Goal: Transaction & Acquisition: Purchase product/service

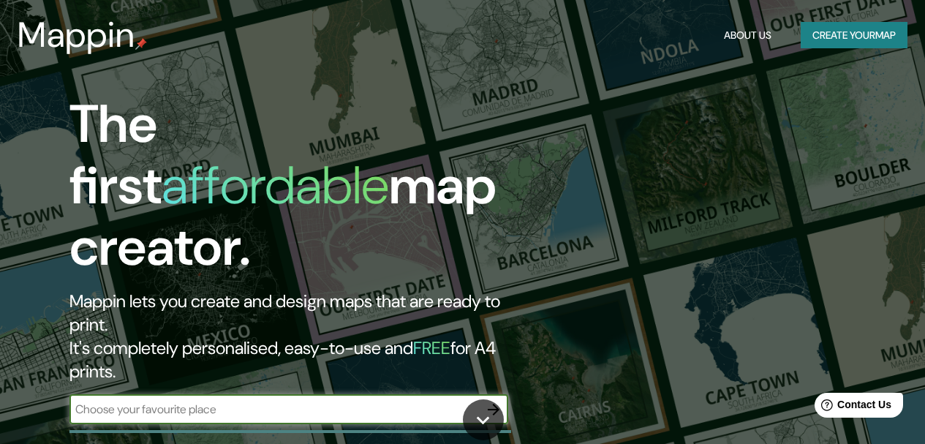
click at [830, 36] on button "Create your map" at bounding box center [853, 35] width 107 height 27
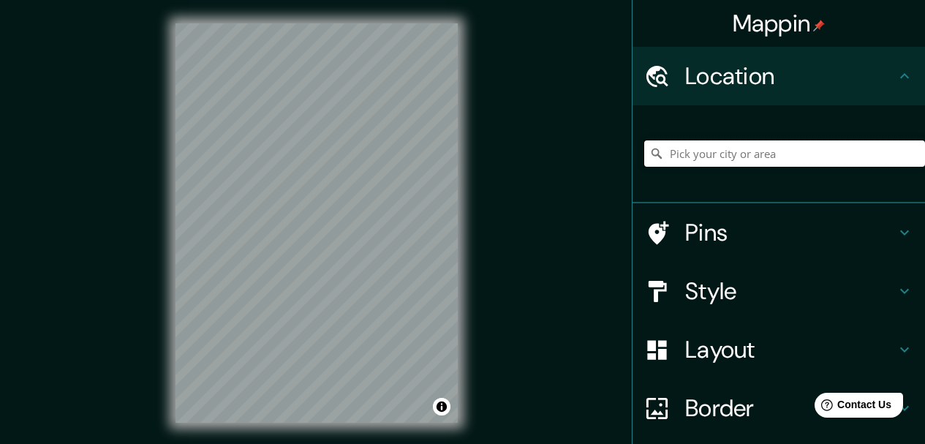
click at [735, 163] on input "Pick your city or area" at bounding box center [784, 153] width 281 height 26
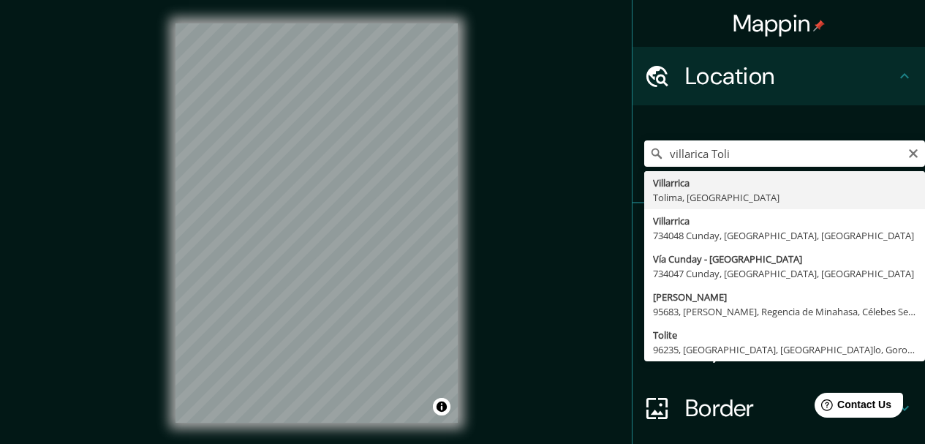
type input "Villarrica, [GEOGRAPHIC_DATA], [GEOGRAPHIC_DATA]"
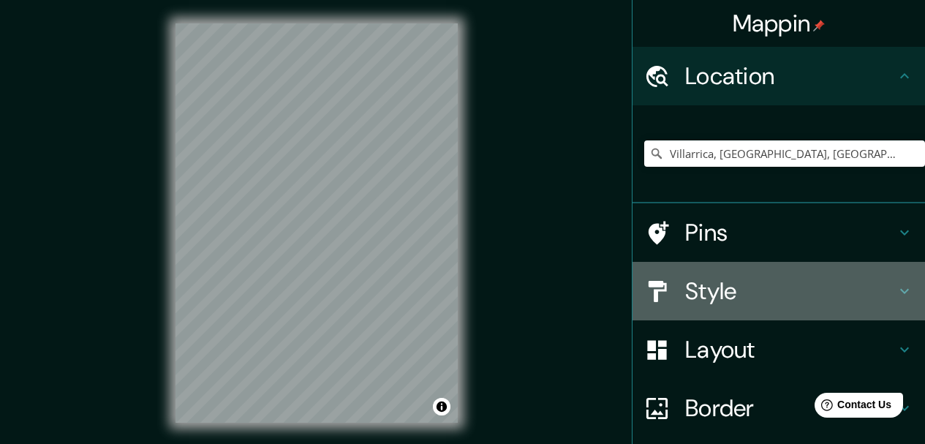
click at [746, 273] on div "Style" at bounding box center [778, 291] width 292 height 58
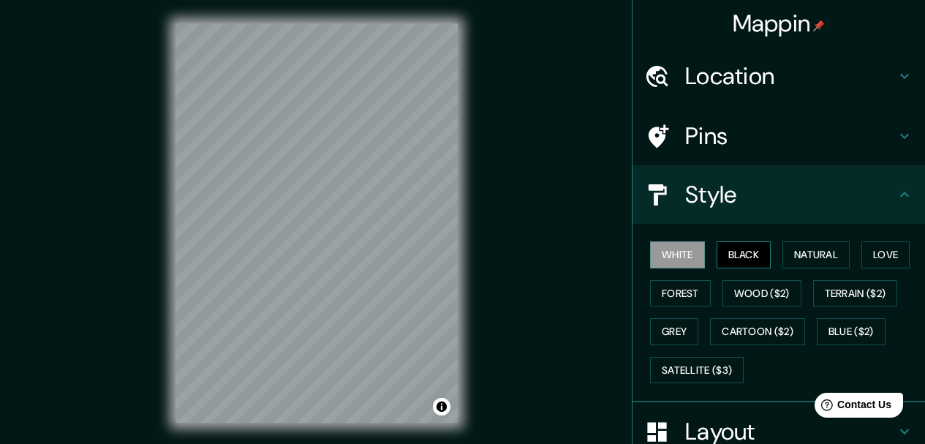
click at [727, 248] on button "Black" at bounding box center [743, 254] width 55 height 27
click at [827, 248] on button "Natural" at bounding box center [815, 254] width 67 height 27
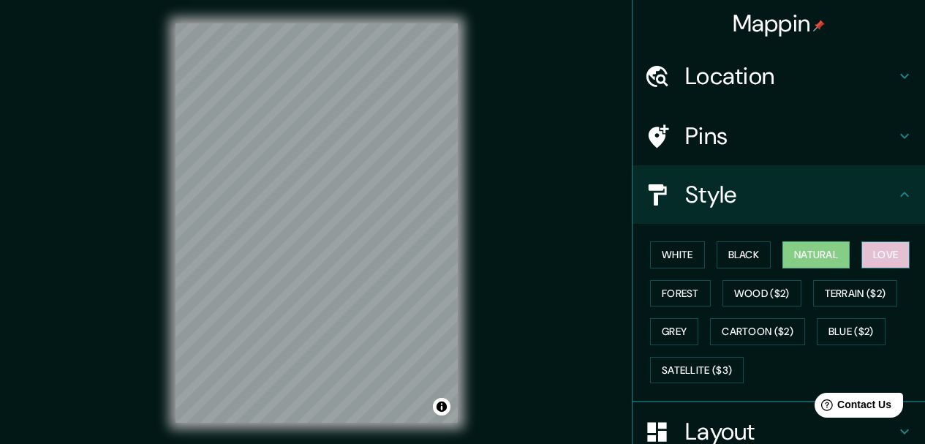
click at [861, 260] on button "Love" at bounding box center [885, 254] width 48 height 27
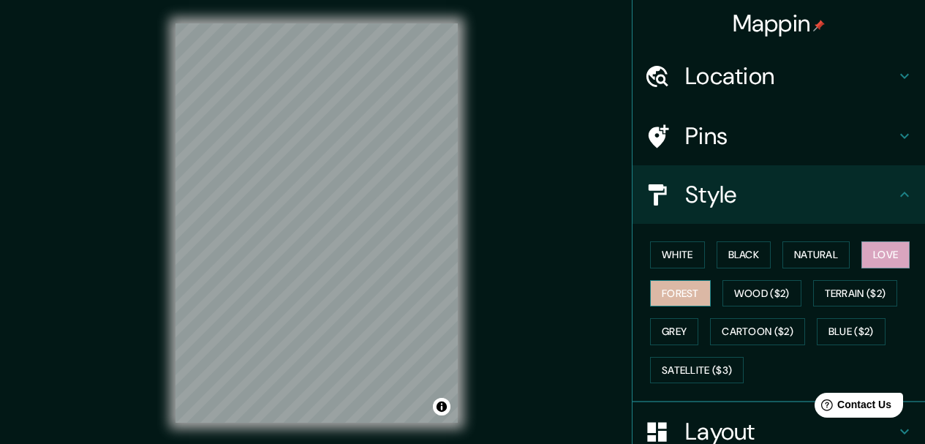
click at [682, 301] on button "Forest" at bounding box center [680, 293] width 61 height 27
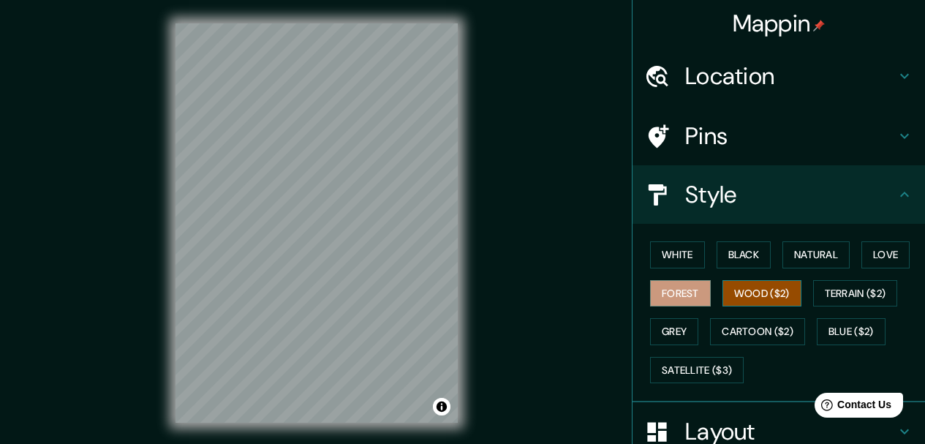
click at [764, 296] on button "Wood ($2)" at bounding box center [761, 293] width 79 height 27
click at [837, 284] on button "Terrain ($2)" at bounding box center [855, 293] width 85 height 27
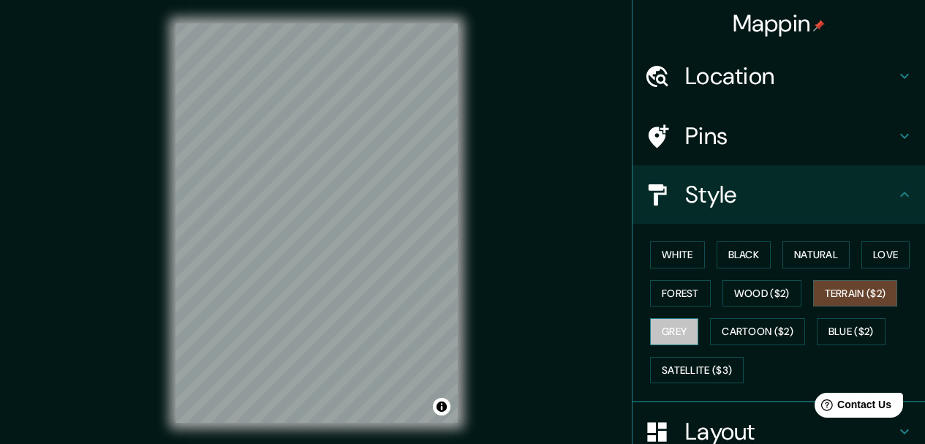
click at [670, 329] on button "Grey" at bounding box center [674, 331] width 48 height 27
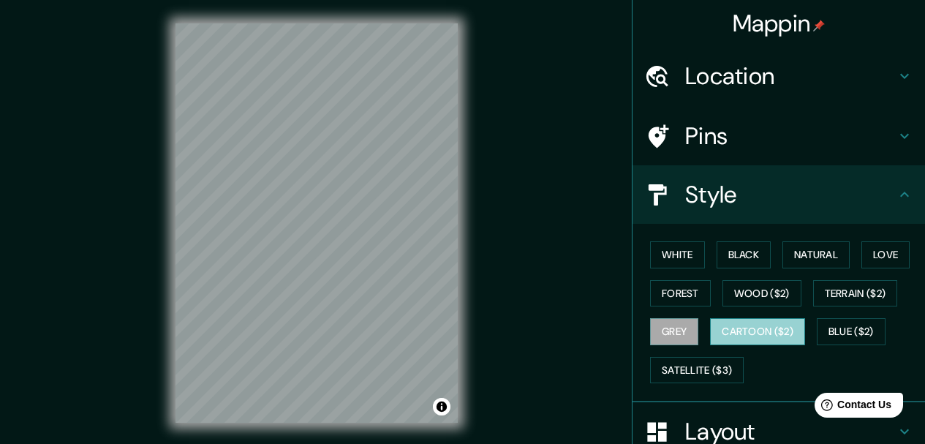
click at [731, 327] on button "Cartoon ($2)" at bounding box center [757, 331] width 95 height 27
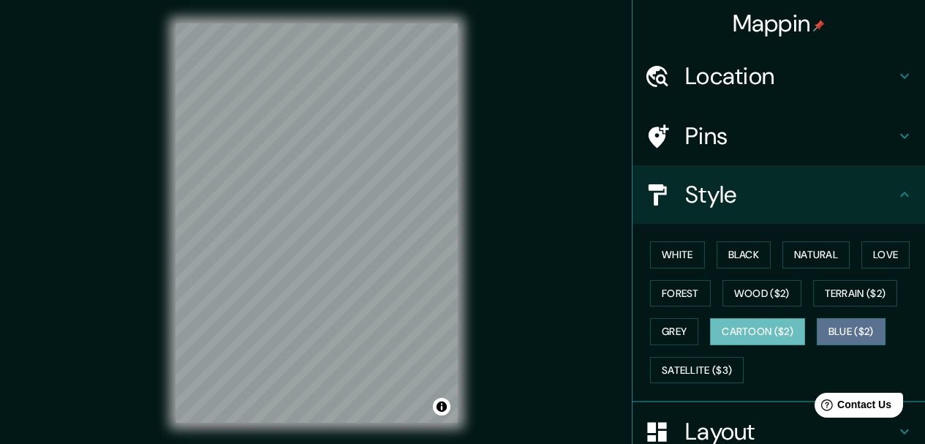
click at [826, 327] on button "Blue ($2)" at bounding box center [851, 331] width 69 height 27
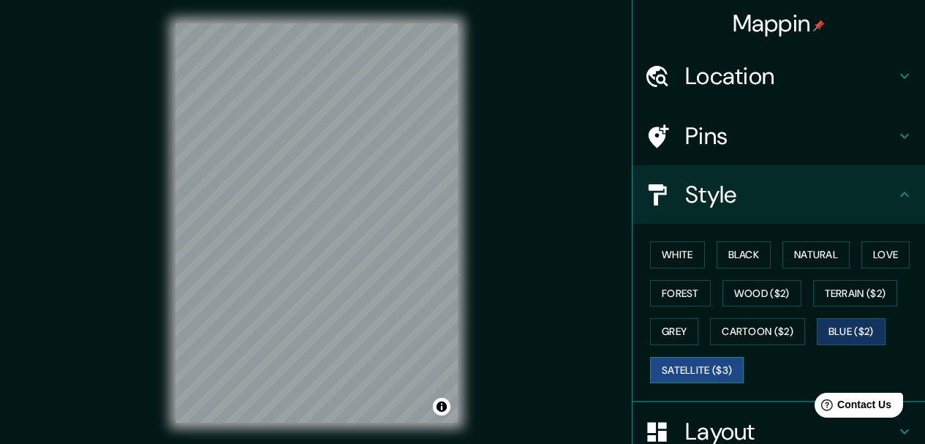
click at [673, 374] on button "Satellite ($3)" at bounding box center [697, 370] width 94 height 27
click at [675, 294] on button "Forest" at bounding box center [680, 293] width 61 height 27
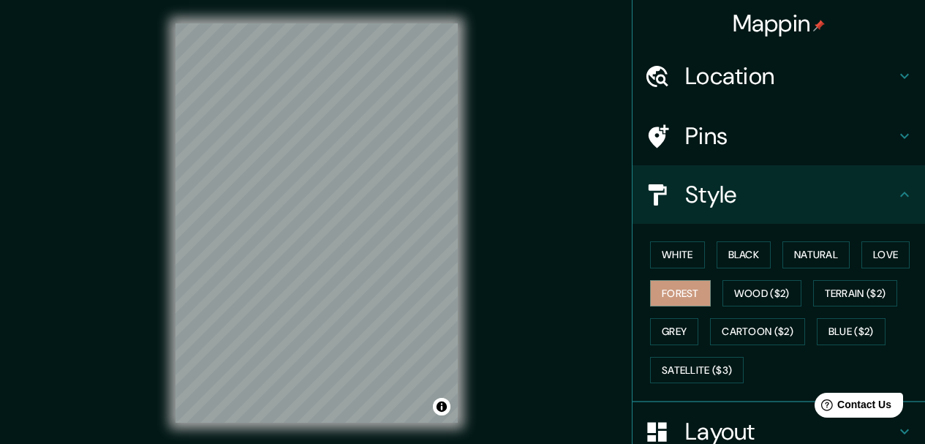
click at [792, 176] on div "Style" at bounding box center [778, 194] width 292 height 58
click at [898, 192] on icon at bounding box center [905, 195] width 18 height 18
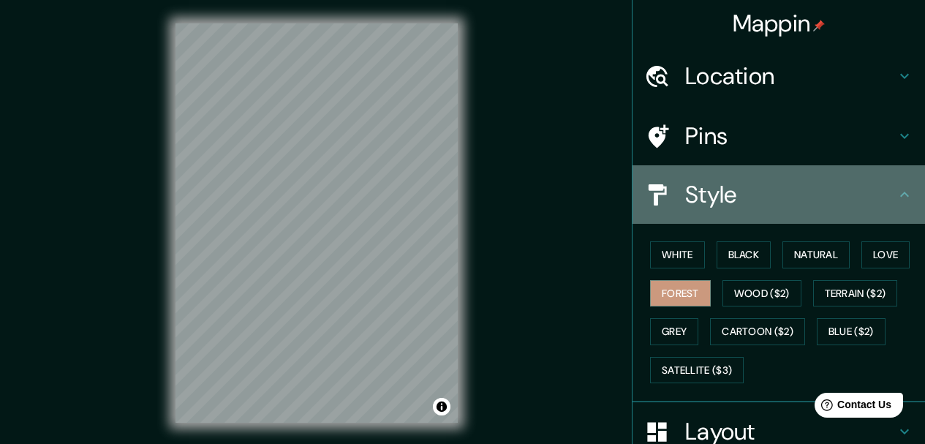
click at [896, 192] on icon at bounding box center [905, 195] width 18 height 18
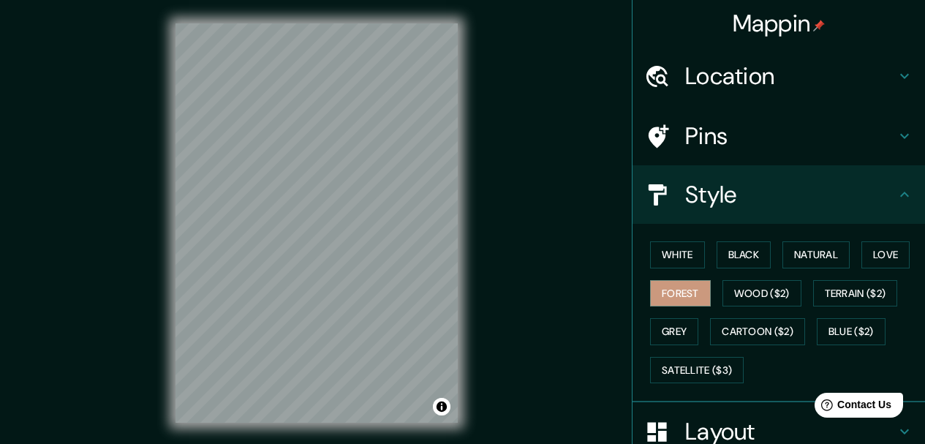
click at [857, 135] on h4 "Pins" at bounding box center [790, 135] width 211 height 29
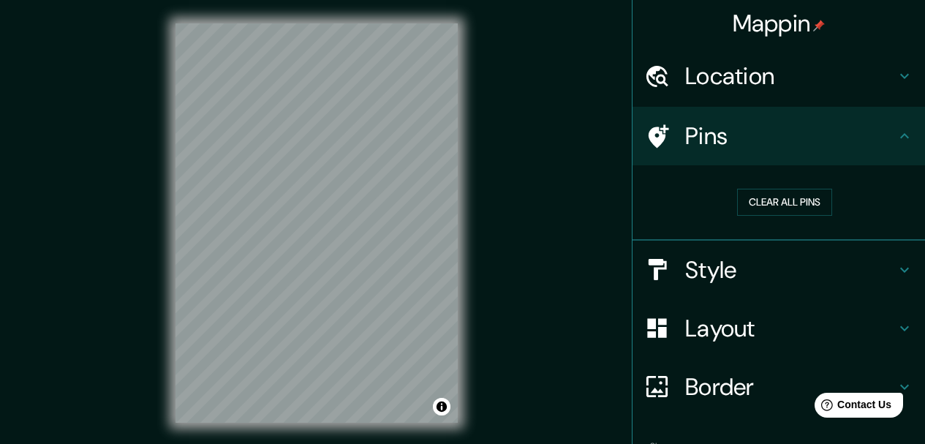
click at [857, 135] on h4 "Pins" at bounding box center [790, 135] width 211 height 29
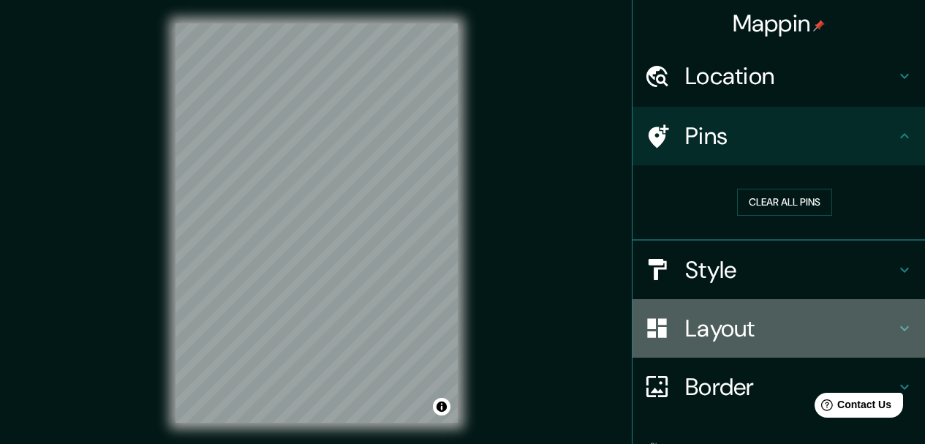
click at [869, 306] on div "Layout" at bounding box center [778, 328] width 292 height 58
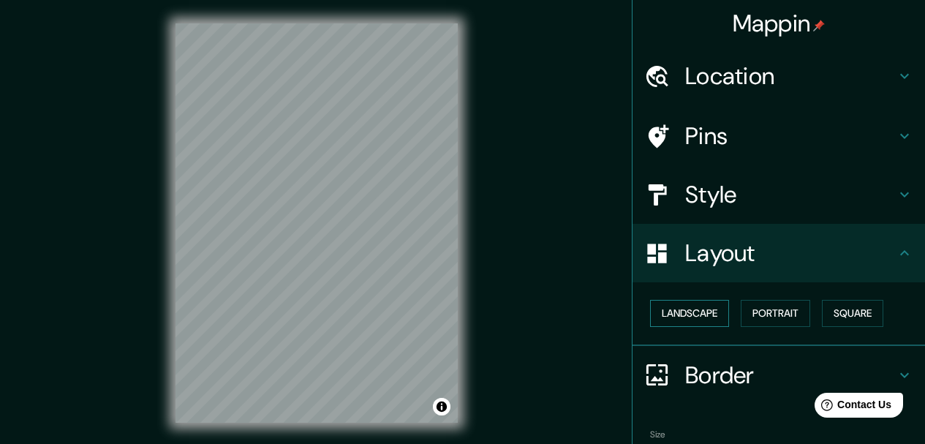
click at [684, 319] on button "Landscape" at bounding box center [689, 313] width 79 height 27
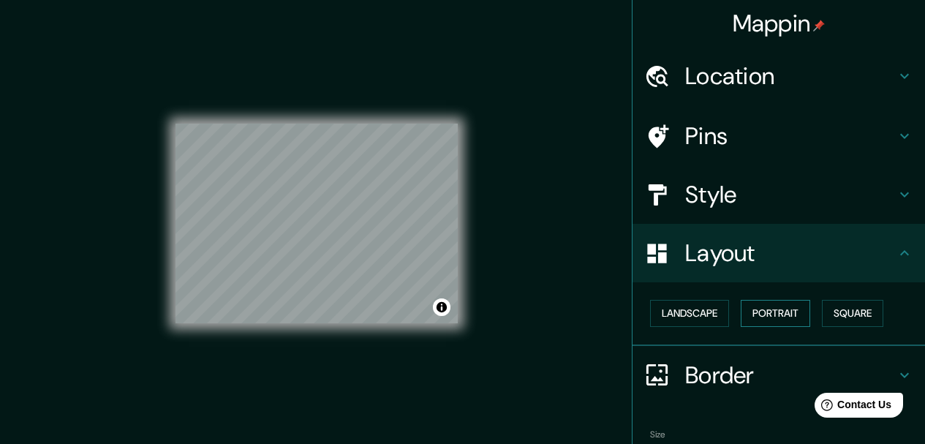
click at [743, 319] on button "Portrait" at bounding box center [775, 313] width 69 height 27
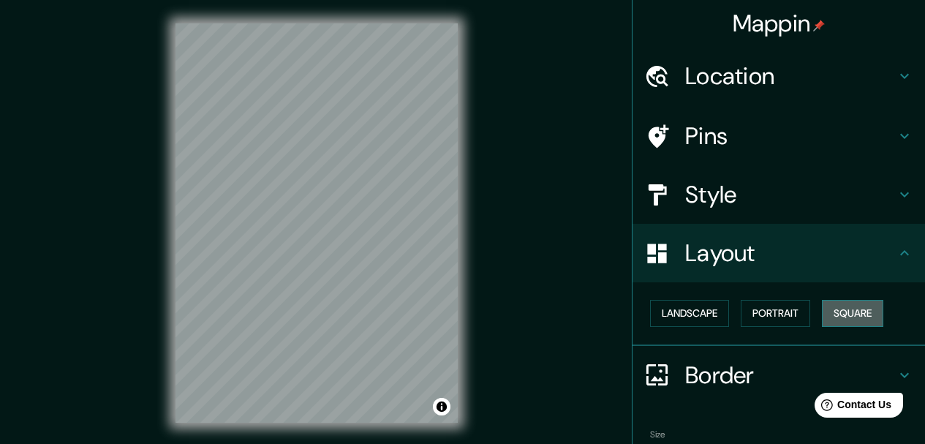
click at [841, 317] on button "Square" at bounding box center [852, 313] width 61 height 27
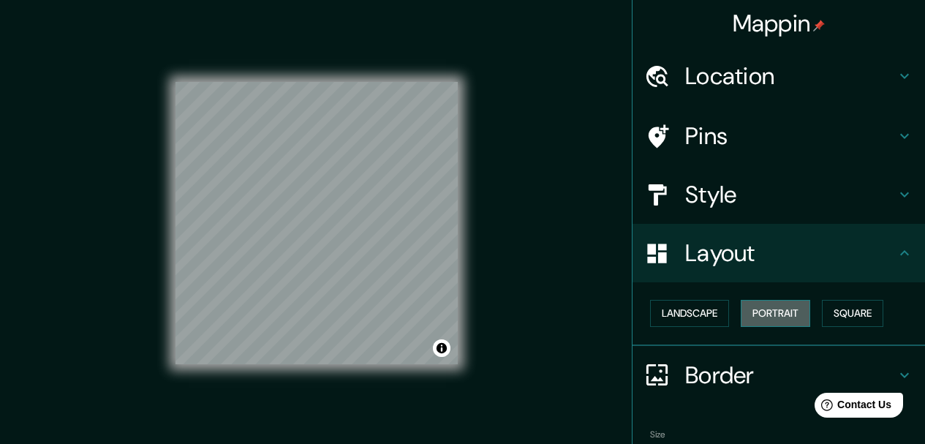
click at [786, 310] on button "Portrait" at bounding box center [775, 313] width 69 height 27
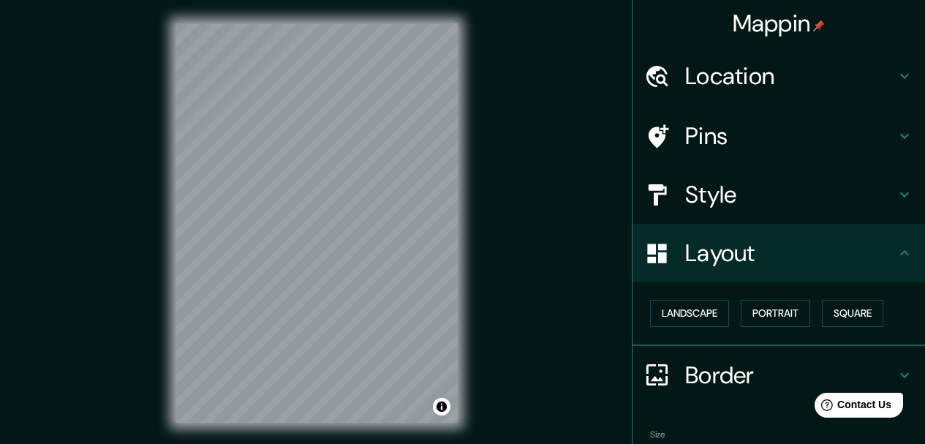
click at [771, 370] on h4 "Border" at bounding box center [790, 374] width 211 height 29
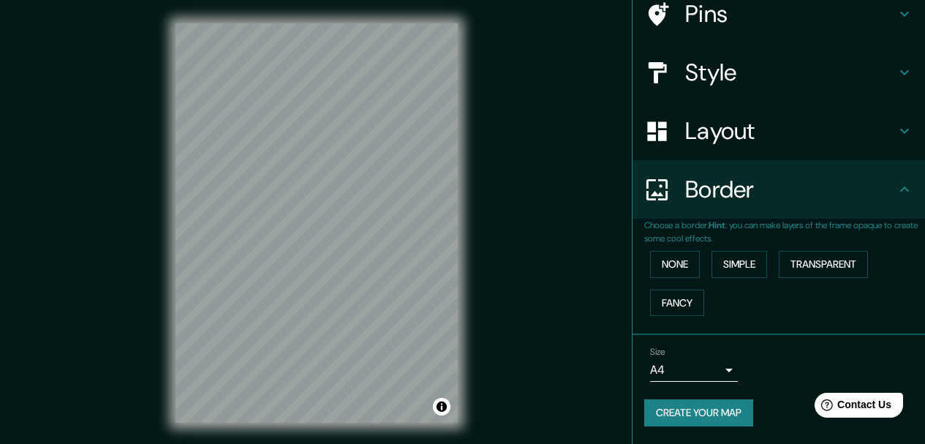
scroll to position [49, 0]
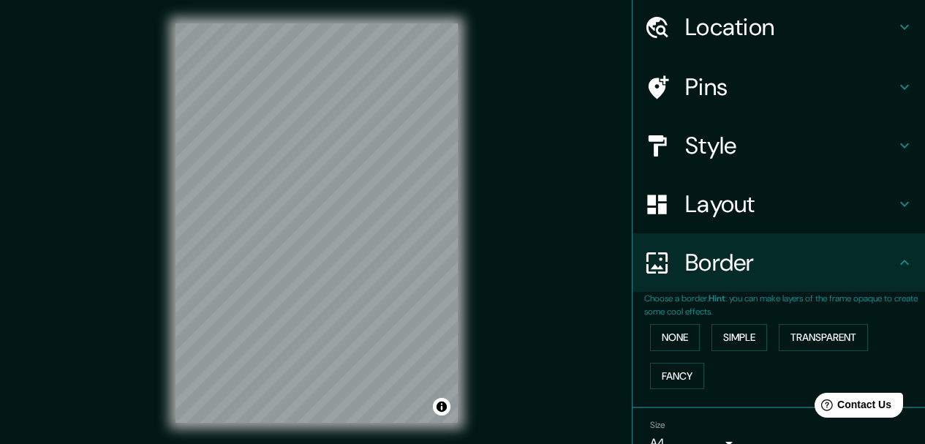
click at [777, 255] on h4 "Border" at bounding box center [790, 262] width 211 height 29
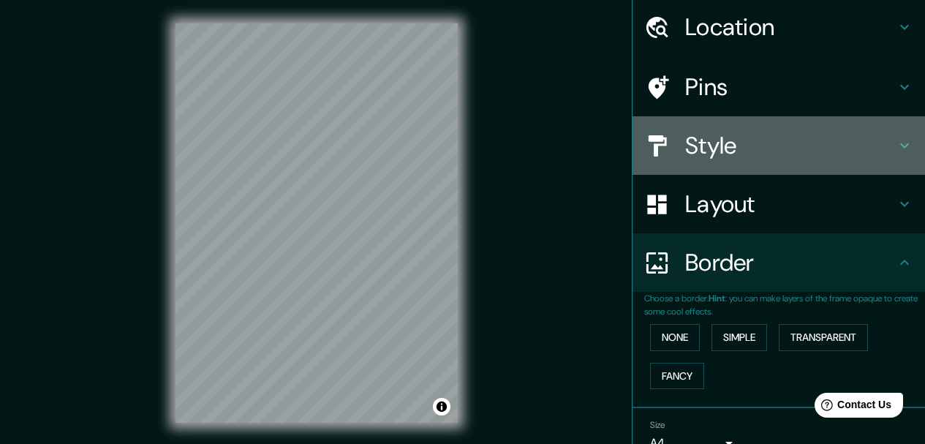
click at [732, 152] on h4 "Style" at bounding box center [790, 145] width 211 height 29
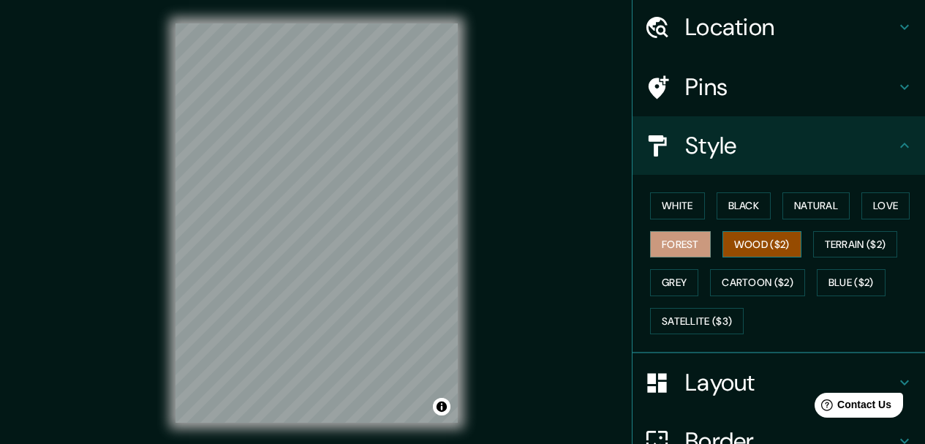
click at [757, 254] on button "Wood ($2)" at bounding box center [761, 244] width 79 height 27
click at [868, 202] on button "Love" at bounding box center [885, 205] width 48 height 27
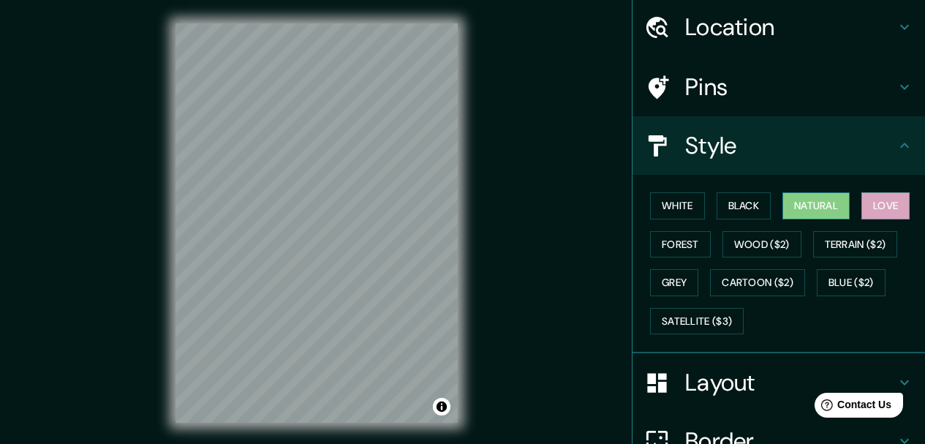
click at [837, 202] on button "Natural" at bounding box center [815, 205] width 67 height 27
click at [844, 247] on button "Terrain ($2)" at bounding box center [855, 244] width 85 height 27
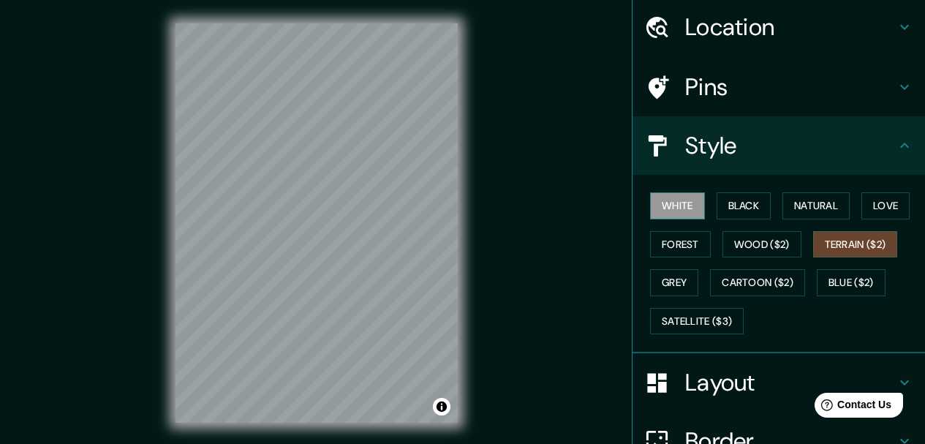
click at [668, 198] on button "White" at bounding box center [677, 205] width 55 height 27
